Goal: Task Accomplishment & Management: Manage account settings

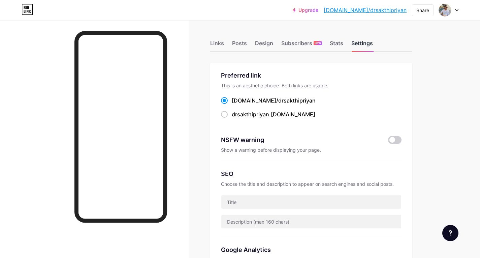
click at [359, 45] on div "Settings" at bounding box center [363, 45] width 22 height 12
click at [448, 12] on img at bounding box center [445, 10] width 11 height 11
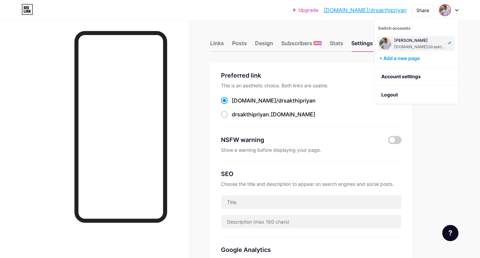
click at [423, 46] on div "[DOMAIN_NAME]/drsakthipriyan" at bounding box center [420, 46] width 52 height 5
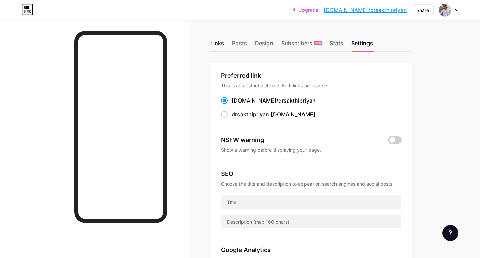
click at [216, 43] on div "Links" at bounding box center [217, 45] width 14 height 12
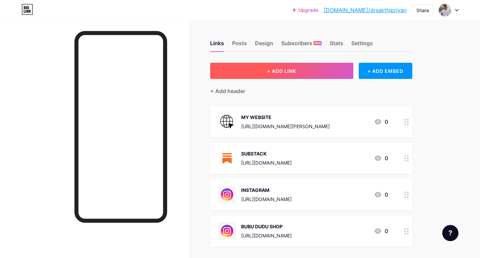
click at [272, 70] on span "+ ADD LINK" at bounding box center [281, 71] width 29 height 6
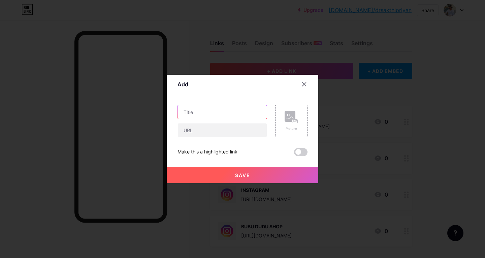
click at [213, 112] on input "text" at bounding box center [222, 111] width 89 height 13
type input "Youtube"
click at [201, 132] on input "text" at bounding box center [222, 129] width 89 height 13
paste input "UCxOhILil29K7PBxtxwwCs2Q"
type input "UCxOhILil29K7PBxtxwwCs2Q"
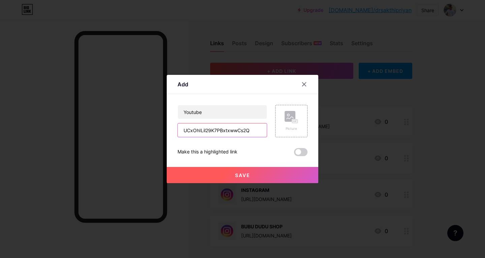
drag, startPoint x: 251, startPoint y: 129, endPoint x: 157, endPoint y: 121, distance: 95.0
click at [157, 121] on div "Add Content YouTube Play YouTube video without leaving your page. ADD Vimeo Pla…" at bounding box center [242, 129] width 485 height 258
paste input "[URL][DOMAIN_NAME]"
type input "[URL][DOMAIN_NAME]"
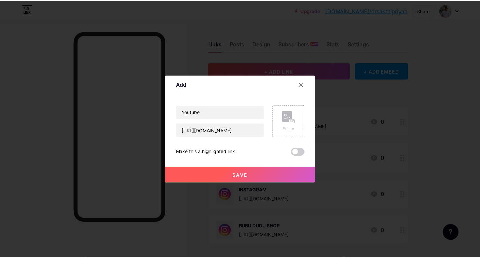
scroll to position [0, 0]
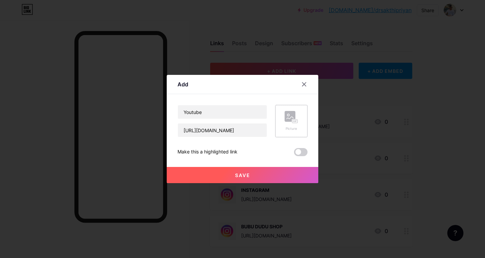
click at [295, 120] on rect at bounding box center [295, 121] width 5 height 3
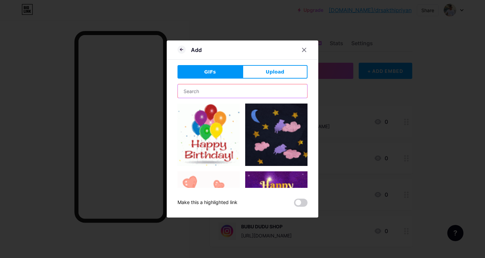
click at [242, 88] on input "text" at bounding box center [242, 90] width 129 height 13
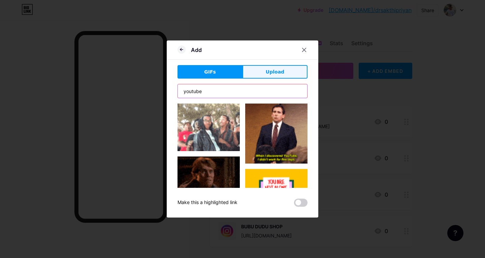
type input "youtube"
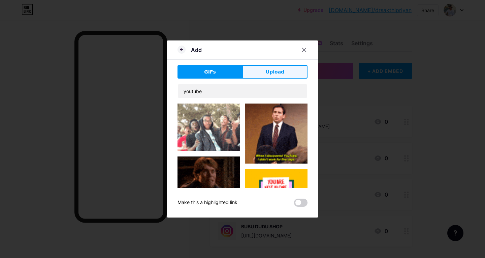
click at [260, 74] on button "Upload" at bounding box center [275, 71] width 65 height 13
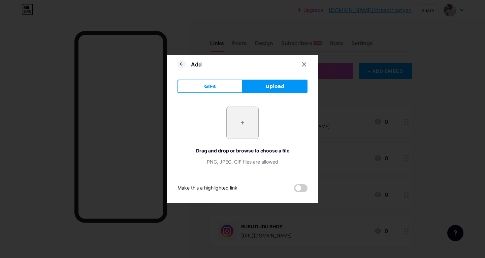
click at [239, 117] on input "file" at bounding box center [243, 123] width 32 height 32
type input "C:\fakepath\youtube-logo-youtube-logo-transparent-youtube-icon-transparent-free…"
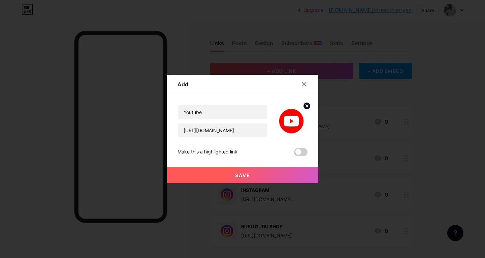
click at [298, 153] on span at bounding box center [300, 152] width 13 height 8
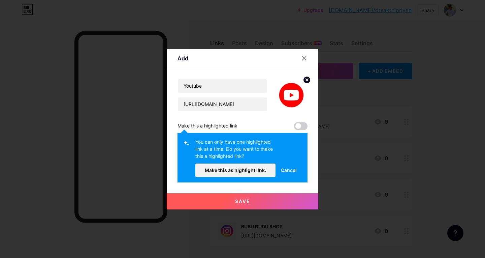
click at [303, 126] on span at bounding box center [300, 126] width 13 height 8
click at [302, 125] on span at bounding box center [300, 126] width 13 height 8
click at [252, 168] on span "Make this as highlight link." at bounding box center [235, 170] width 61 height 6
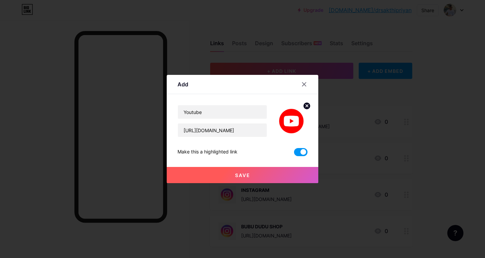
click at [251, 173] on button "Save" at bounding box center [243, 175] width 152 height 16
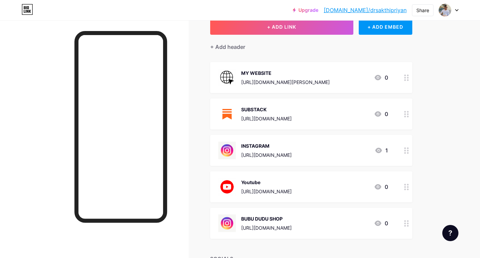
scroll to position [103, 0]
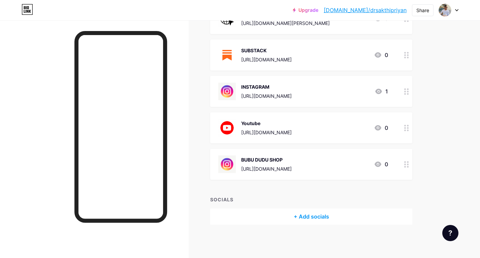
drag, startPoint x: 261, startPoint y: 128, endPoint x: 265, endPoint y: 91, distance: 37.7
click at [265, 91] on span "MY WEBSITE [URL][DOMAIN_NAME][PERSON_NAME] 0 SUBSTACK [URL][DOMAIN_NAME] 0 INST…" at bounding box center [311, 91] width 202 height 177
click at [425, 142] on div "Links Posts Design Subscribers NEW Stats Settings + ADD LINK + ADD EMBED + Add …" at bounding box center [220, 87] width 441 height 341
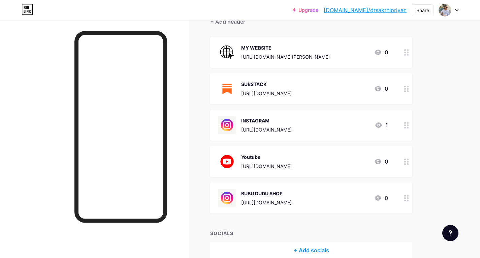
scroll to position [2, 0]
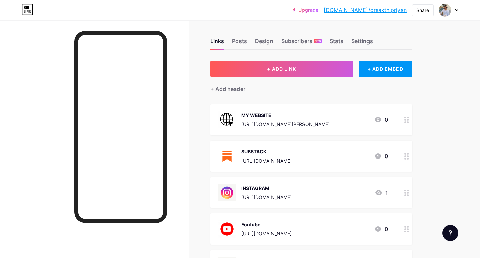
drag, startPoint x: 396, startPoint y: 226, endPoint x: 399, endPoint y: 215, distance: 11.1
click at [399, 215] on div "Youtube [URL][DOMAIN_NAME] 0" at bounding box center [311, 228] width 202 height 31
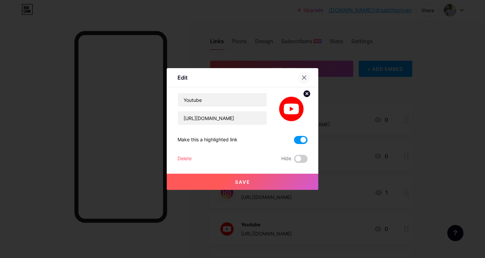
click at [303, 77] on icon at bounding box center [305, 78] width 4 height 4
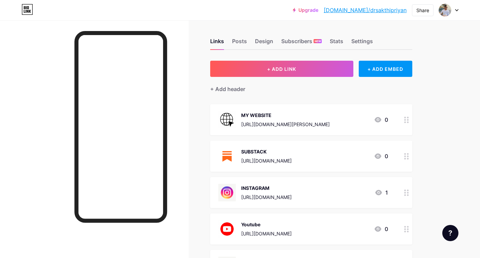
scroll to position [0, 0]
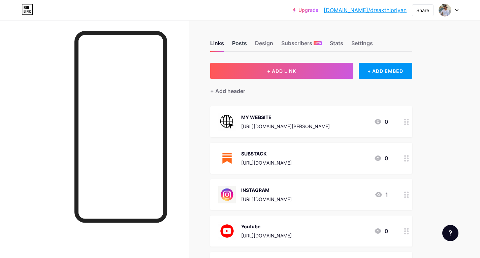
click at [242, 47] on div "Posts" at bounding box center [239, 45] width 15 height 12
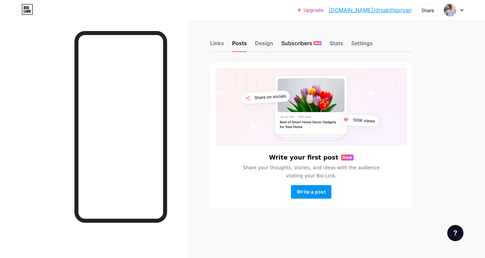
click at [301, 43] on div "Subscribers NEW" at bounding box center [301, 45] width 40 height 12
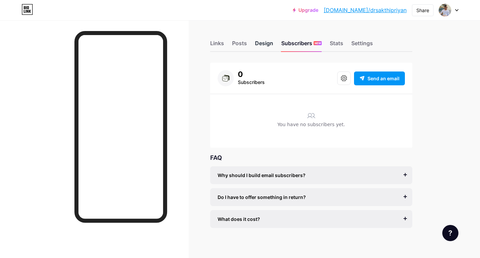
click at [266, 44] on div "Design" at bounding box center [264, 45] width 18 height 12
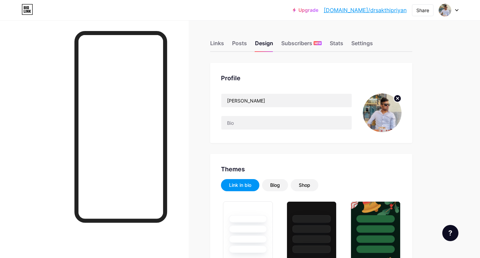
type input "#f00000"
type input "#ffffff"
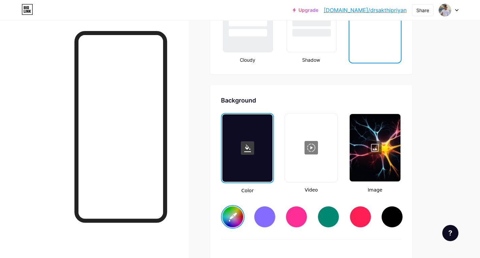
scroll to position [809, 0]
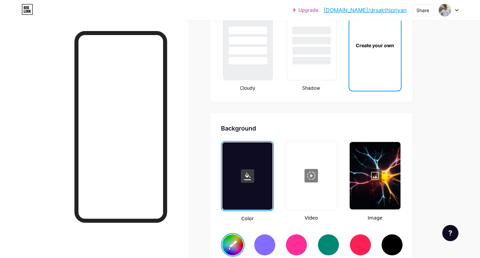
click at [368, 150] on div at bounding box center [375, 175] width 51 height 67
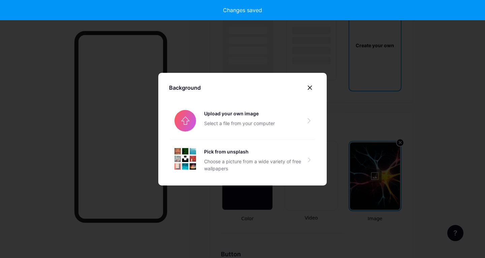
type input "#ffffff"
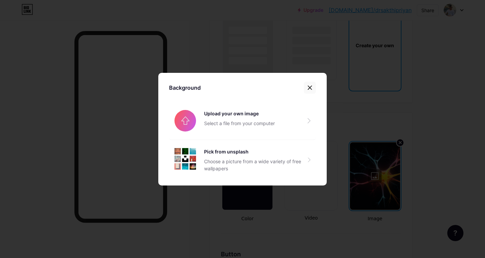
click at [304, 87] on div at bounding box center [310, 88] width 12 height 12
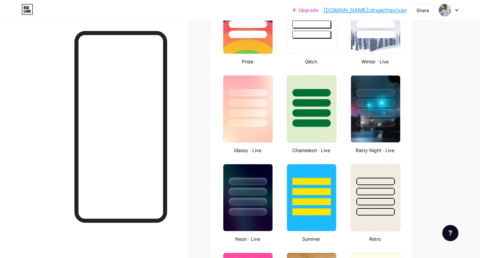
scroll to position [404, 0]
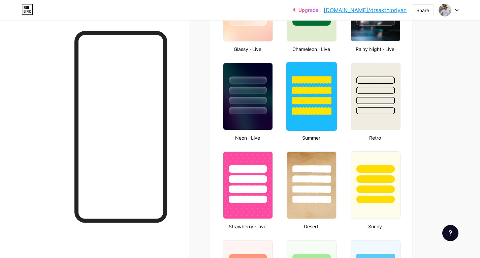
click at [316, 100] on div at bounding box center [311, 101] width 39 height 8
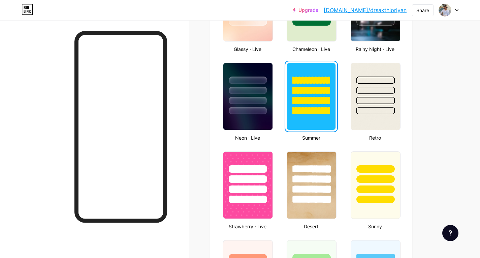
scroll to position [303, 0]
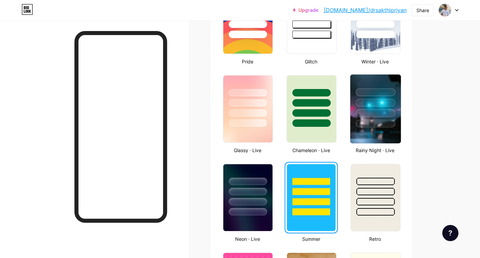
click at [374, 97] on div at bounding box center [375, 100] width 51 height 53
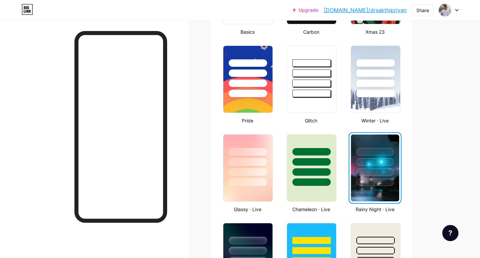
scroll to position [202, 0]
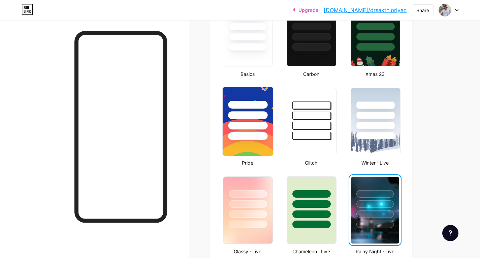
click at [267, 104] on div at bounding box center [247, 105] width 39 height 8
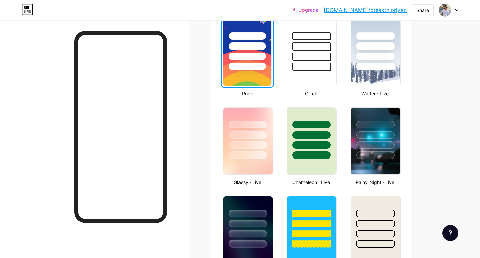
scroll to position [303, 0]
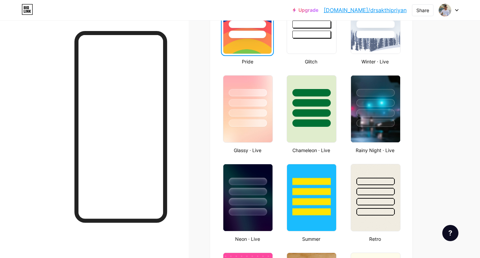
click at [267, 104] on div at bounding box center [248, 102] width 38 height 7
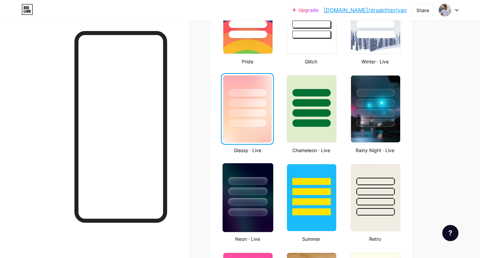
click at [263, 175] on div at bounding box center [248, 189] width 51 height 53
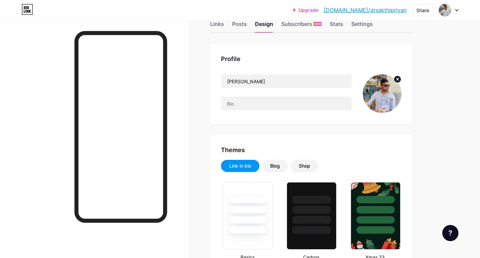
scroll to position [0, 0]
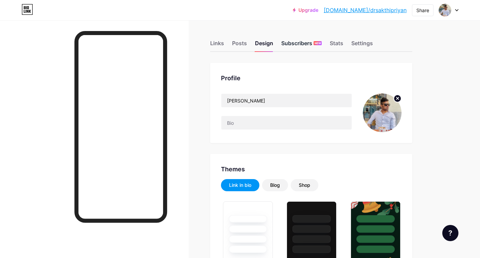
click at [290, 43] on div "Subscribers NEW" at bounding box center [301, 45] width 40 height 12
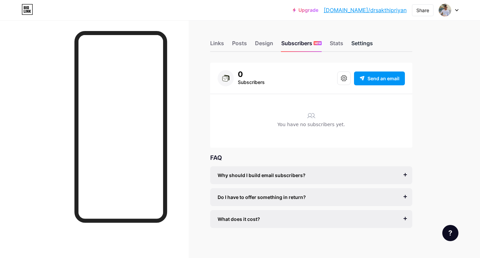
click at [370, 41] on div "Settings" at bounding box center [363, 45] width 22 height 12
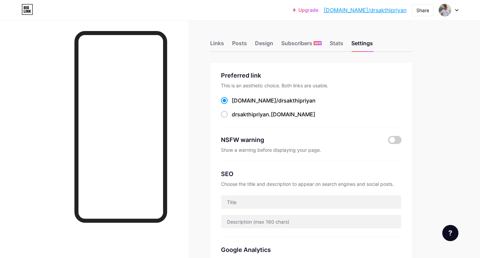
click at [62, 70] on div at bounding box center [94, 149] width 189 height 258
click at [406, 85] on div "Preferred link This is an aesthetic choice. Both links are usable. [DOMAIN_NAME…" at bounding box center [311, 199] width 202 height 272
drag, startPoint x: 350, startPoint y: 8, endPoint x: 409, endPoint y: 12, distance: 59.1
click at [409, 12] on div "Upgrade [DOMAIN_NAME]/drsakt... [DOMAIN_NAME]/drsakthipriyan Share Switch accou…" at bounding box center [376, 10] width 166 height 12
copy link "[DOMAIN_NAME]/drsakthipriyan"
